Goal: Task Accomplishment & Management: Use online tool/utility

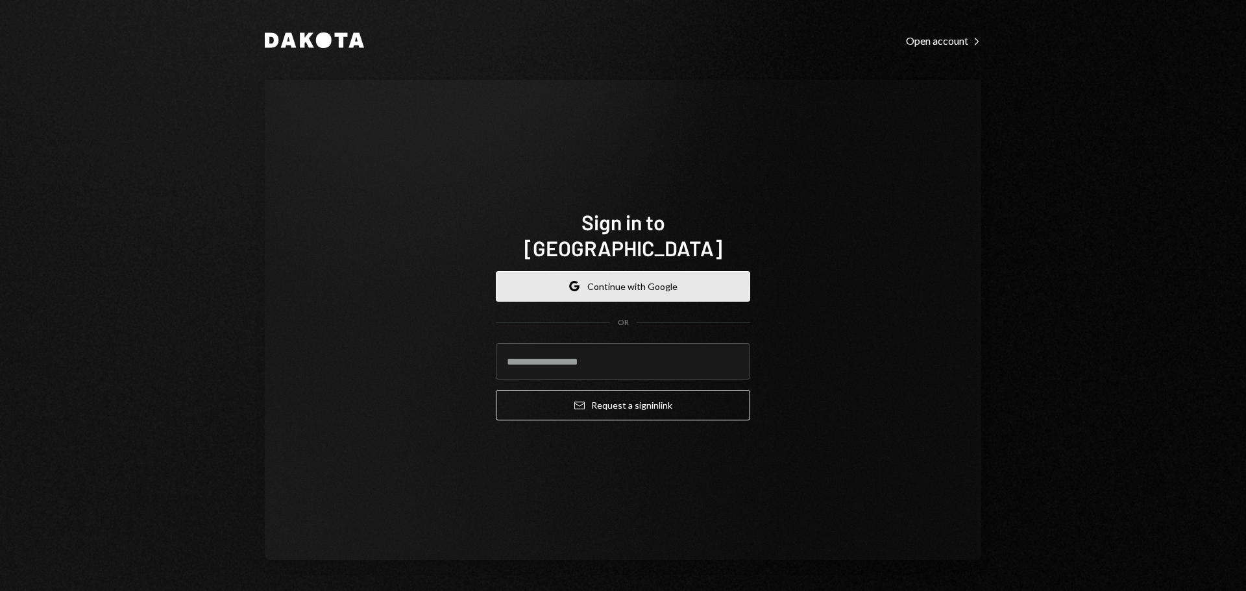
click at [565, 276] on button "Google Continue with Google" at bounding box center [623, 286] width 254 height 31
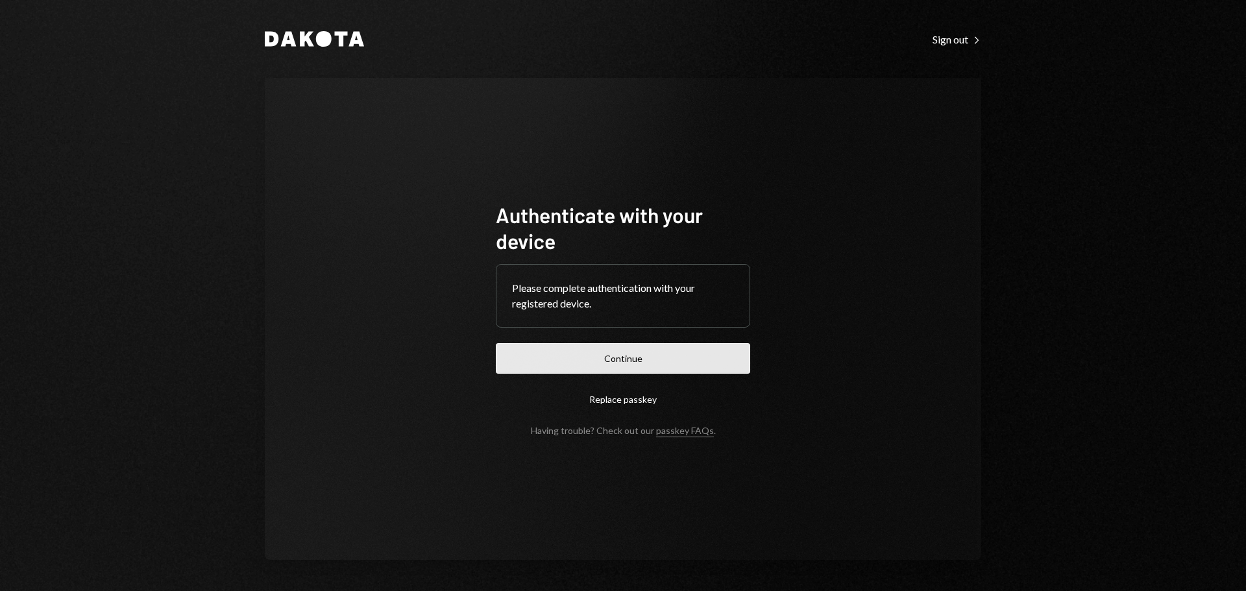
click at [706, 360] on button "Continue" at bounding box center [623, 358] width 254 height 31
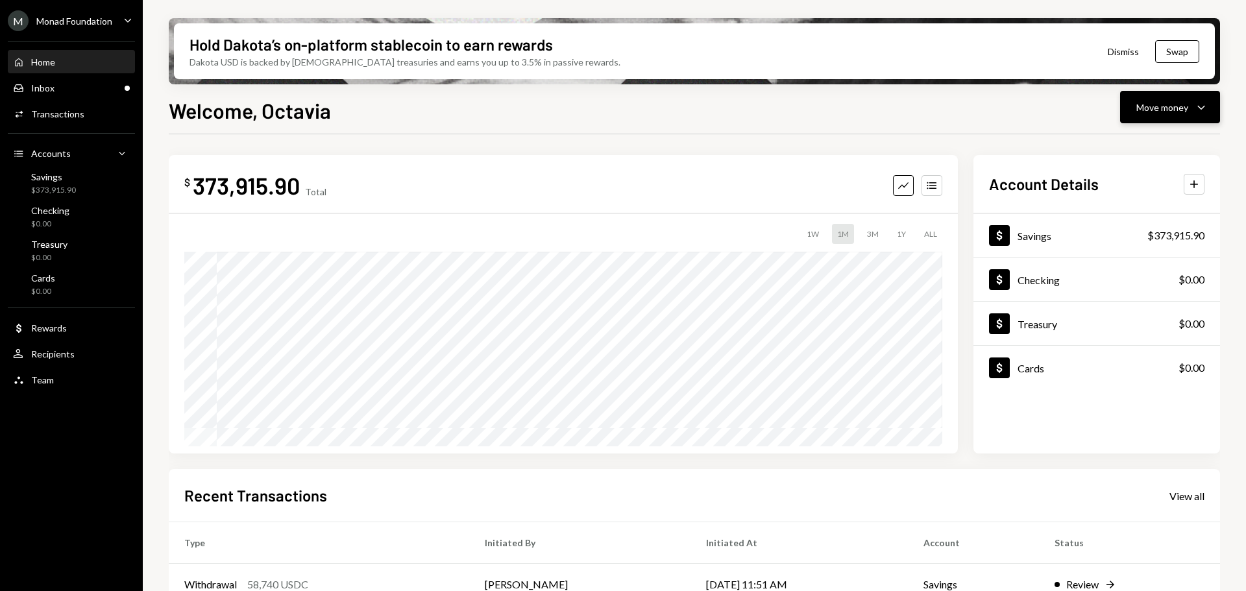
click at [1174, 106] on div "Move money" at bounding box center [1162, 108] width 52 height 14
click at [1152, 141] on div "Send" at bounding box center [1159, 147] width 95 height 14
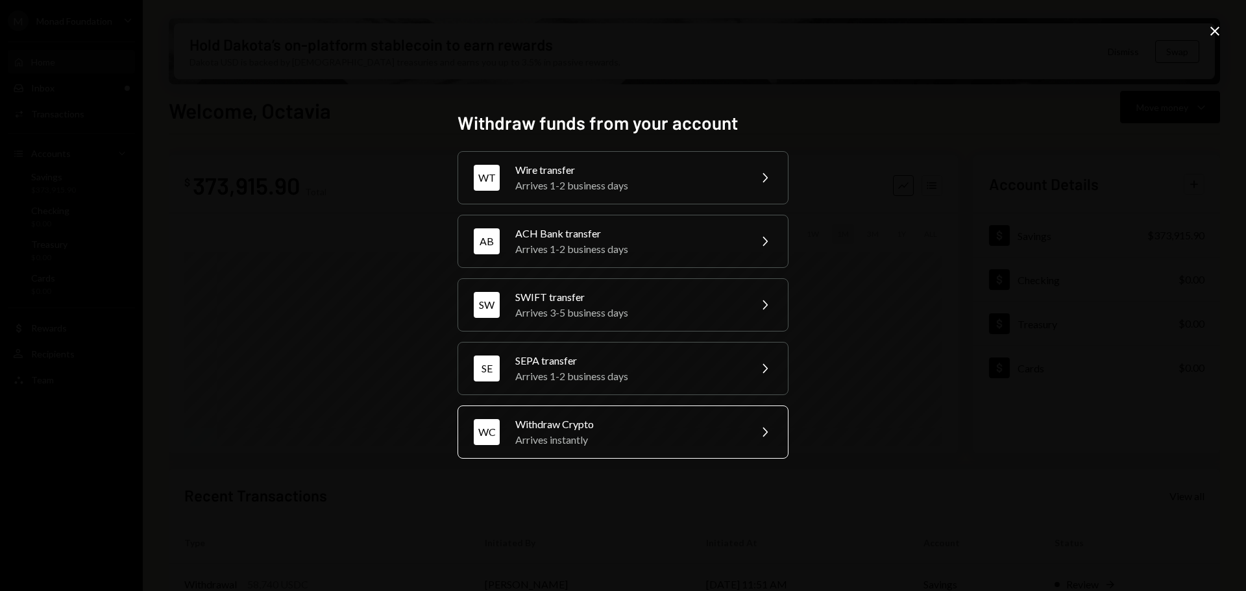
click at [659, 434] on div "Arrives instantly" at bounding box center [628, 440] width 226 height 16
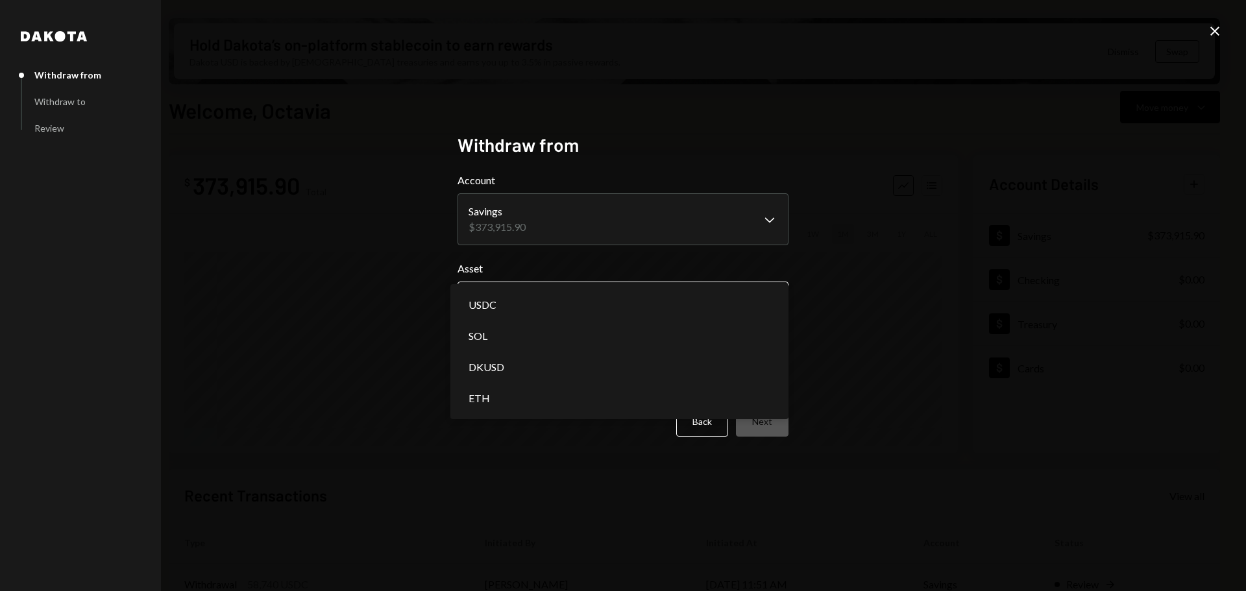
click at [642, 299] on body "M Monad Foundation Caret Down Home Home Inbox Inbox Activities Transactions Acc…" at bounding box center [623, 295] width 1246 height 591
select select "****"
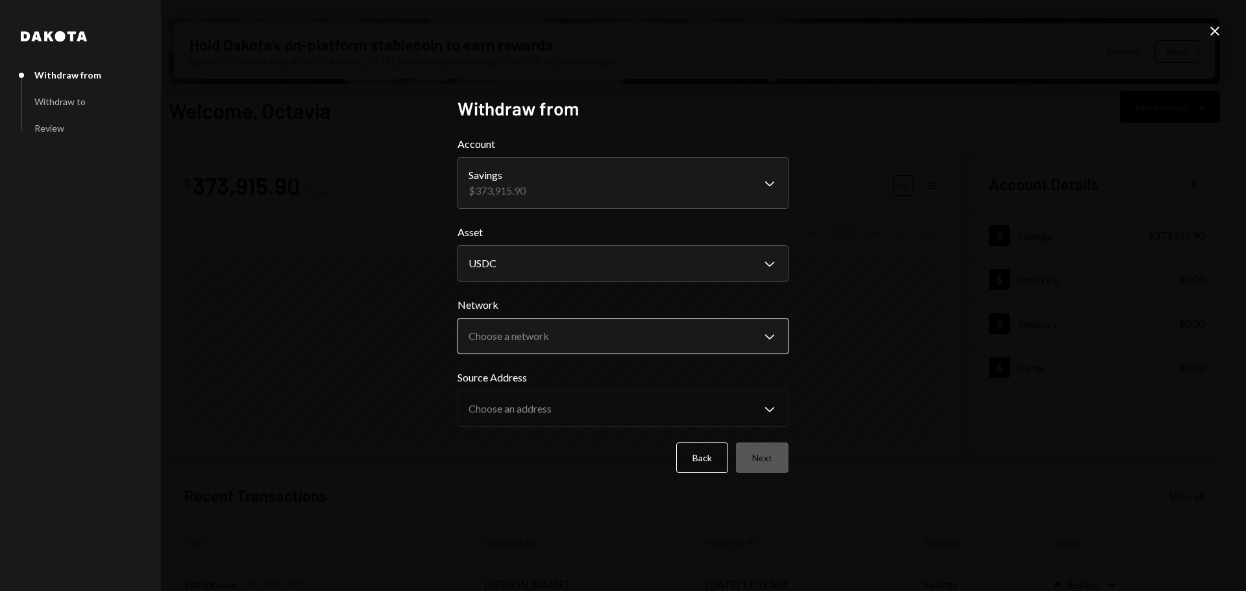
click at [590, 336] on body "M Monad Foundation Caret Down Home Home Inbox Inbox Activities Transactions Acc…" at bounding box center [623, 295] width 1246 height 591
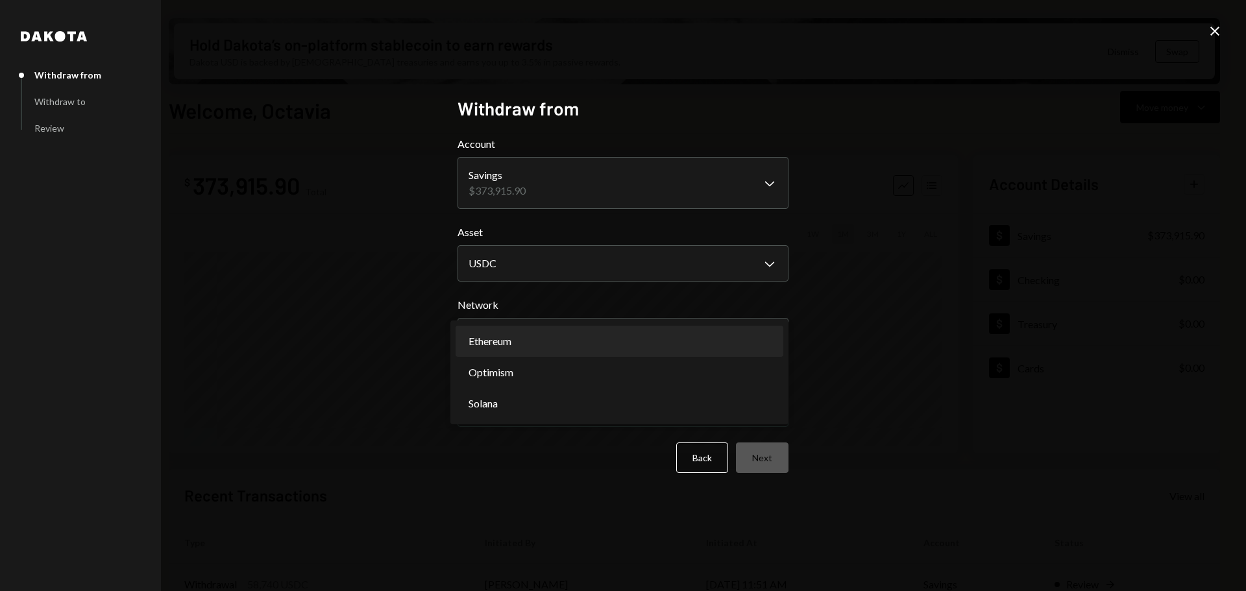
select select "**********"
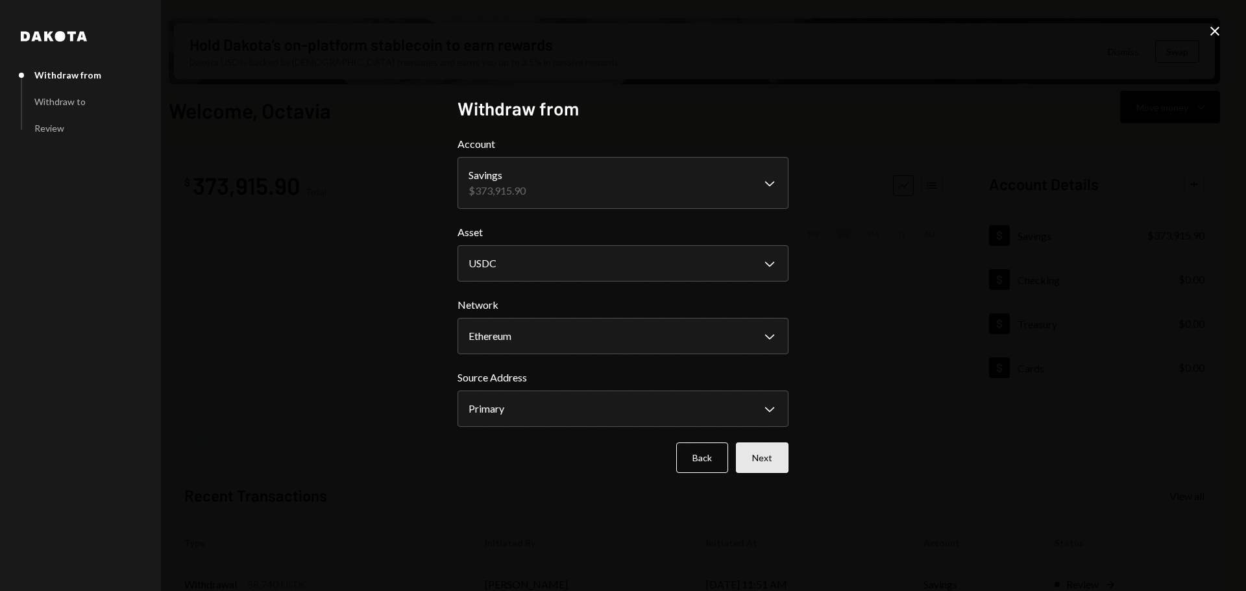
click at [766, 454] on button "Next" at bounding box center [762, 458] width 53 height 31
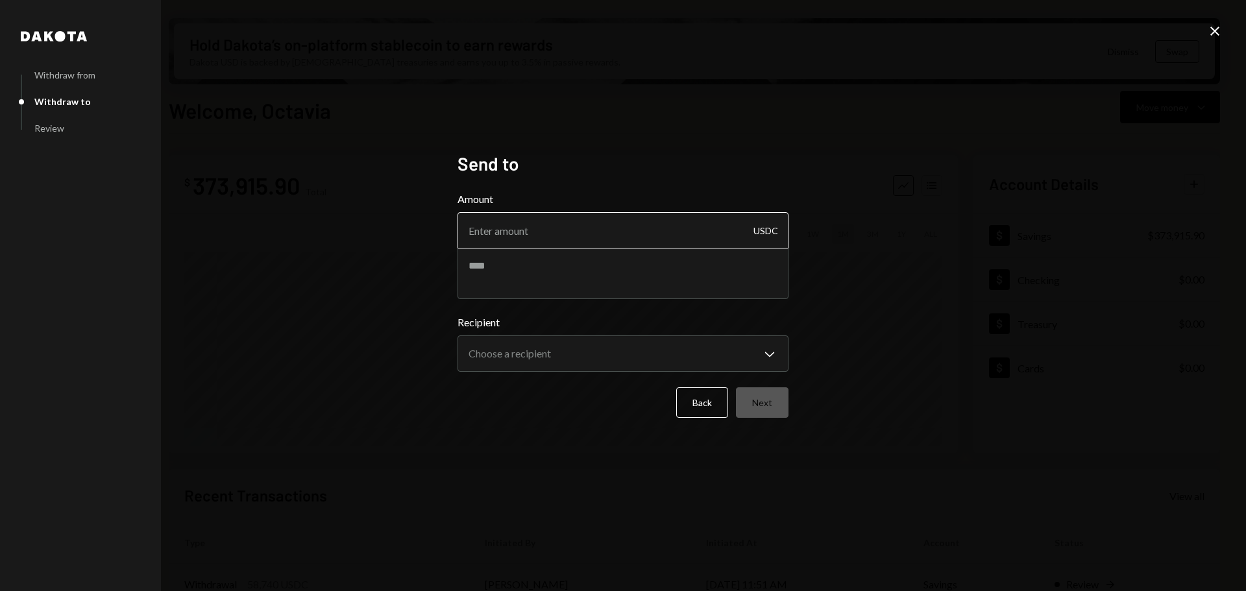
drag, startPoint x: 561, startPoint y: 228, endPoint x: 561, endPoint y: 208, distance: 20.8
click at [562, 228] on input "Amount" at bounding box center [623, 230] width 331 height 36
paste input "1363"
click at [487, 228] on input "1363" at bounding box center [623, 230] width 331 height 36
type input "1353"
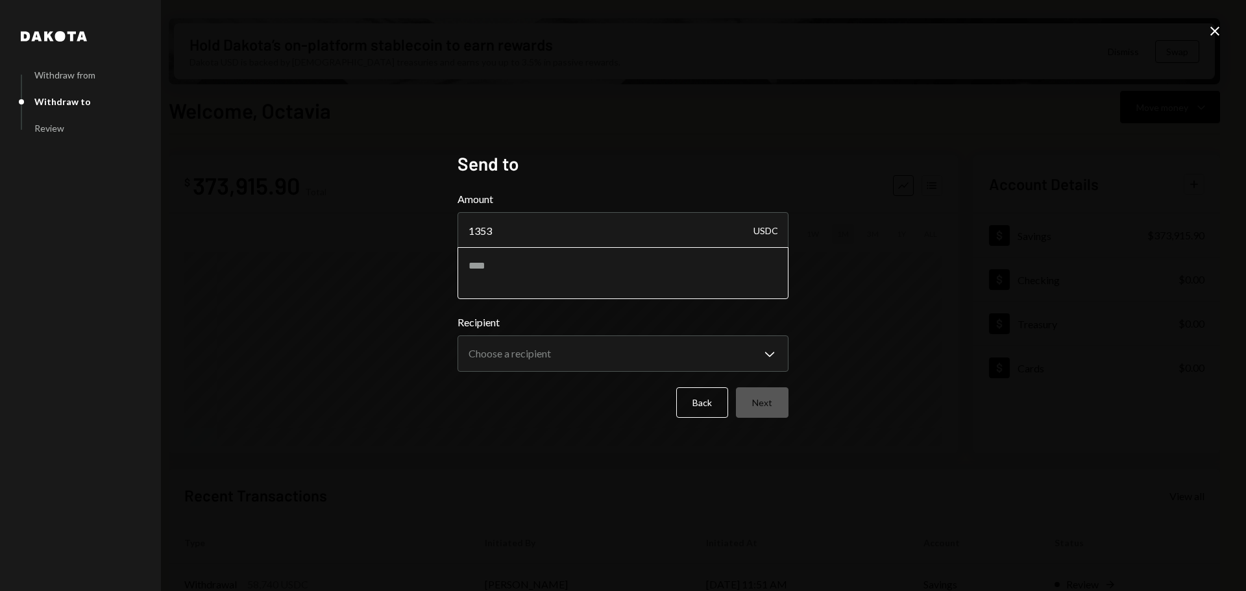
click at [533, 262] on textarea at bounding box center [623, 273] width 331 height 52
type textarea "*"
type textarea "**********"
click at [532, 358] on body "M Monad Foundation Caret Down Home Home Inbox Inbox Activities Transactions Acc…" at bounding box center [623, 295] width 1246 height 591
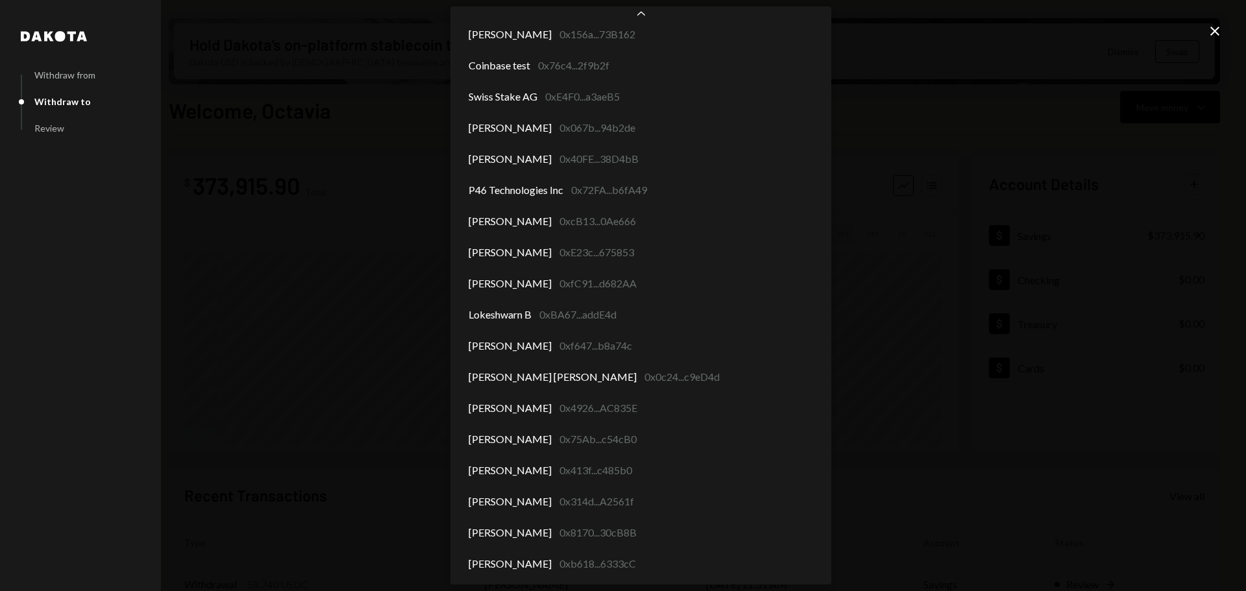
scroll to position [5616, 0]
select select "**********"
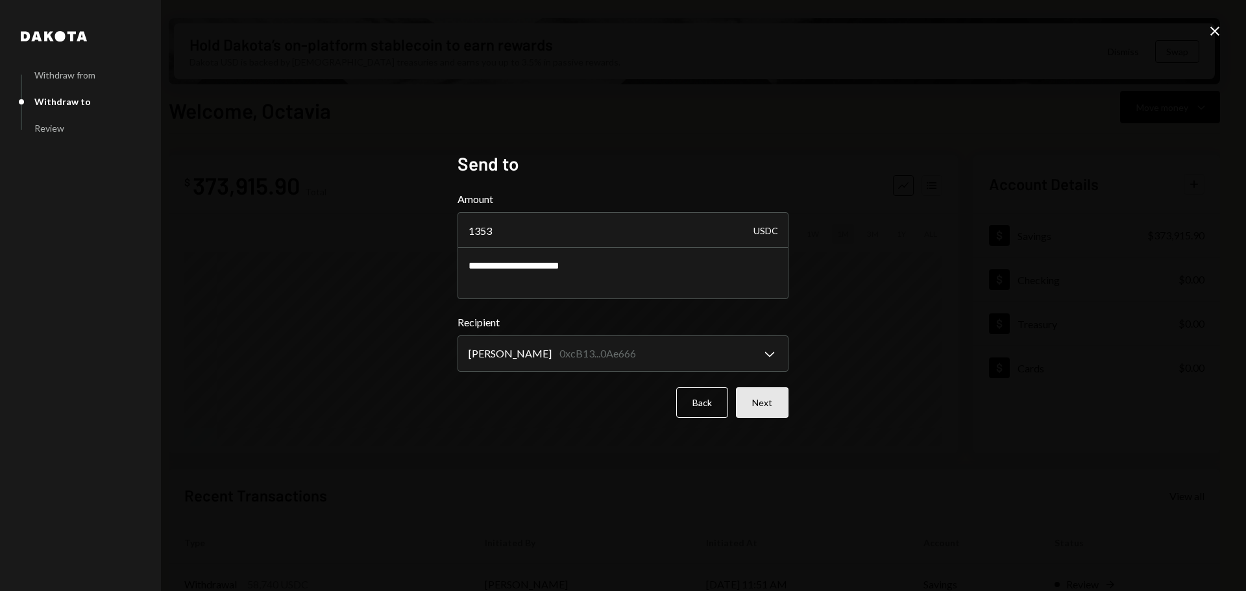
click at [763, 409] on button "Next" at bounding box center [762, 402] width 53 height 31
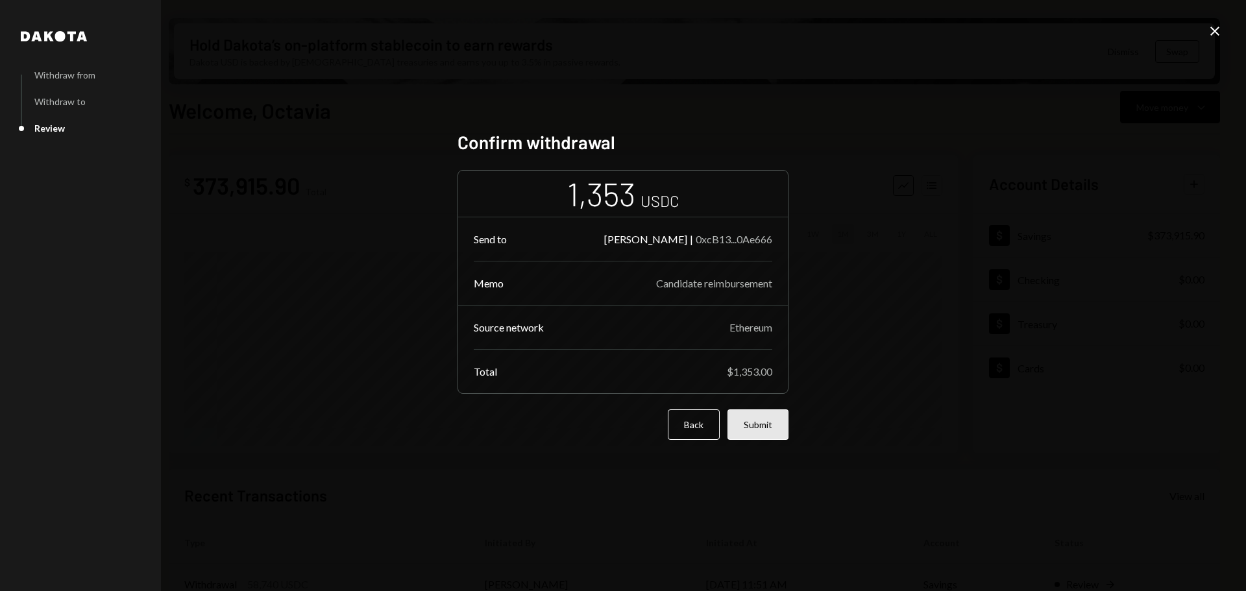
click at [766, 429] on button "Submit" at bounding box center [757, 424] width 61 height 31
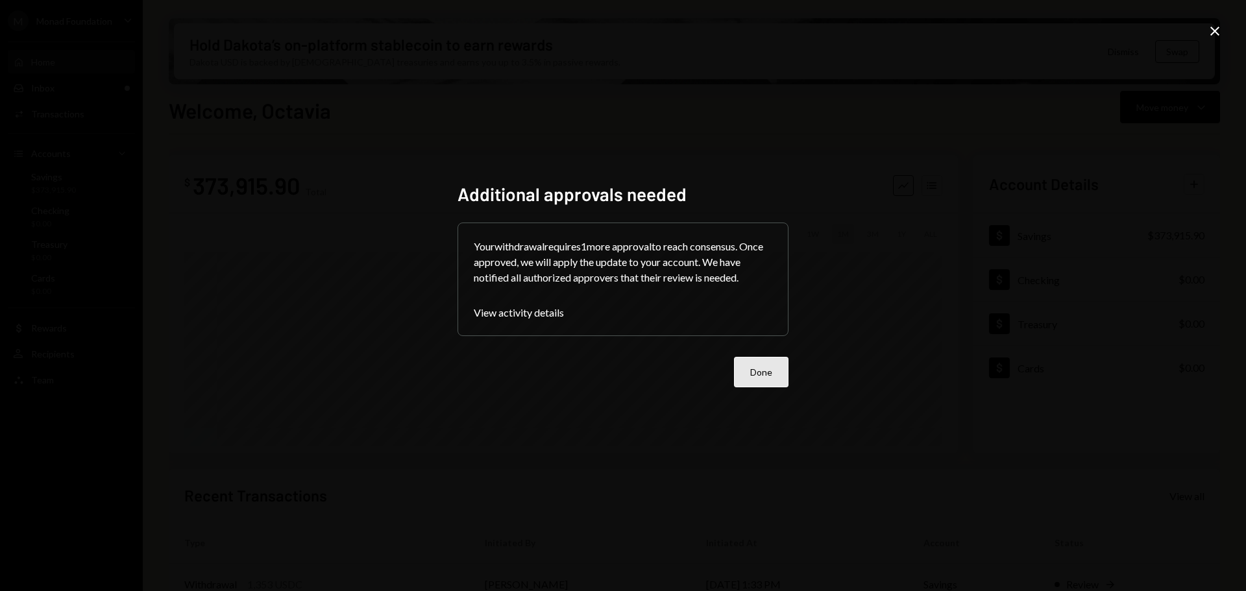
click at [753, 374] on button "Done" at bounding box center [761, 372] width 55 height 31
